Goal: Transaction & Acquisition: Purchase product/service

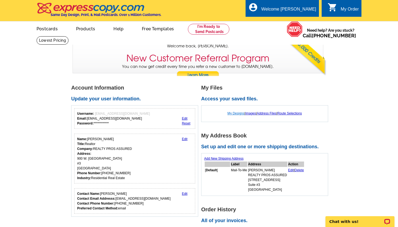
click at [230, 114] on link "My Designs" at bounding box center [235, 114] width 17 height 4
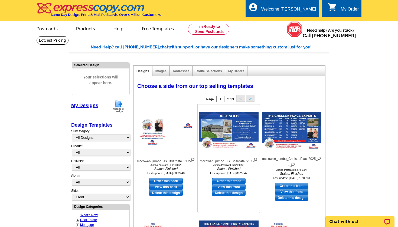
click at [230, 180] on link "Order this front" at bounding box center [229, 181] width 34 height 6
select select "2"
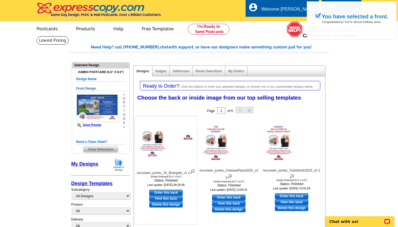
click at [172, 191] on link "Order this back" at bounding box center [166, 193] width 34 height 6
select select "front"
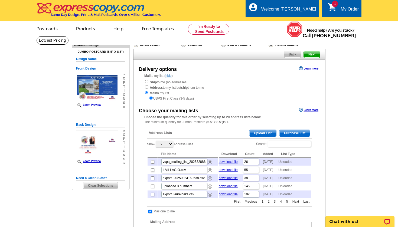
click at [257, 131] on span "Upload List" at bounding box center [262, 133] width 27 height 6
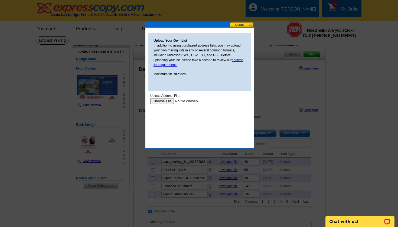
click at [239, 24] on button at bounding box center [242, 24] width 24 height 5
